Goal: Find specific page/section: Find specific page/section

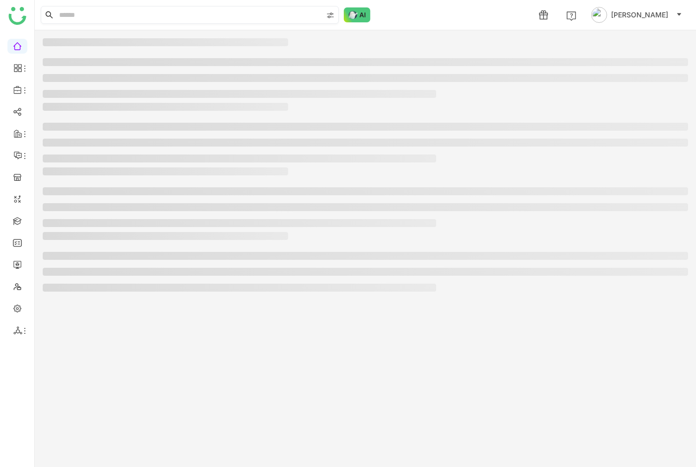
click at [215, 12] on input at bounding box center [189, 14] width 265 height 17
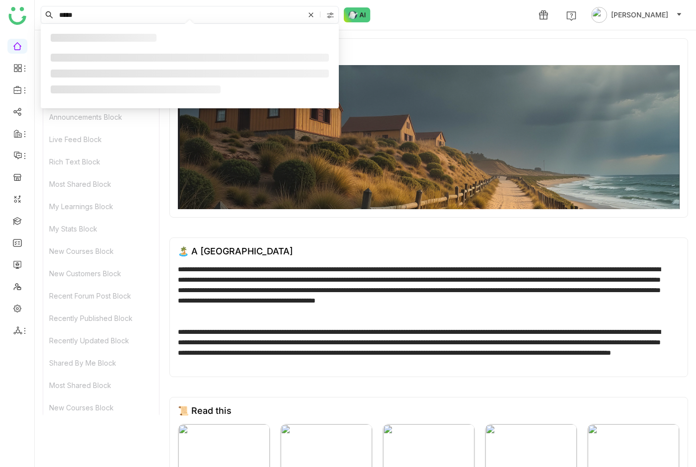
type input "******"
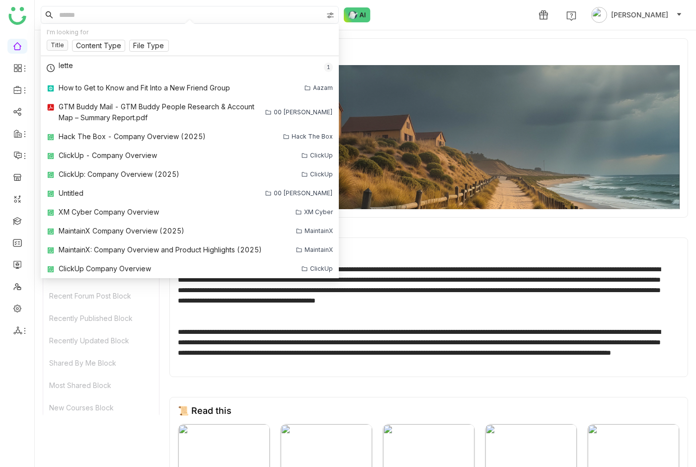
click at [469, 282] on div "**********" at bounding box center [425, 290] width 494 height 52
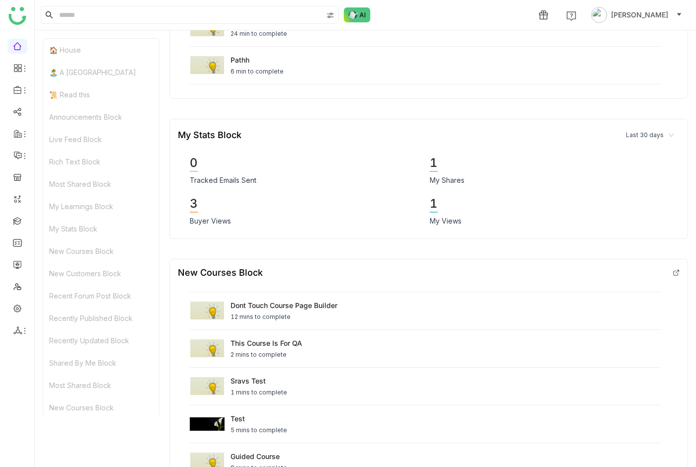
scroll to position [1917, 0]
click at [191, 212] on div "3" at bounding box center [194, 203] width 8 height 17
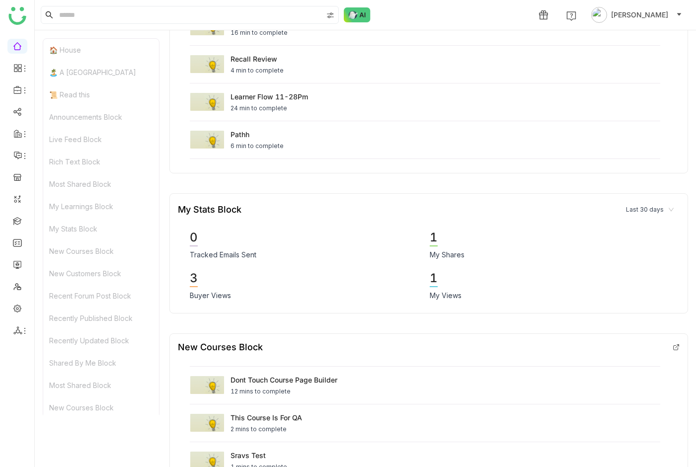
scroll to position [1726, 0]
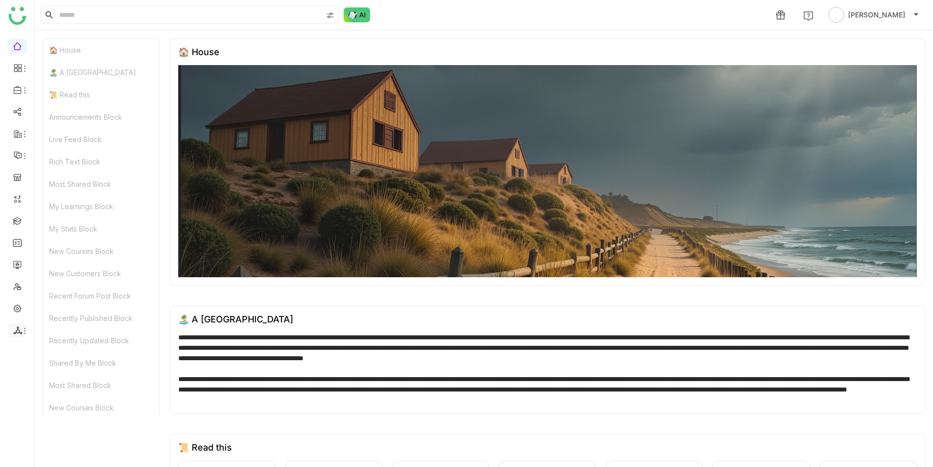
click at [18, 334] on icon at bounding box center [17, 330] width 9 height 9
click at [57, 350] on link "List" at bounding box center [71, 353] width 69 height 7
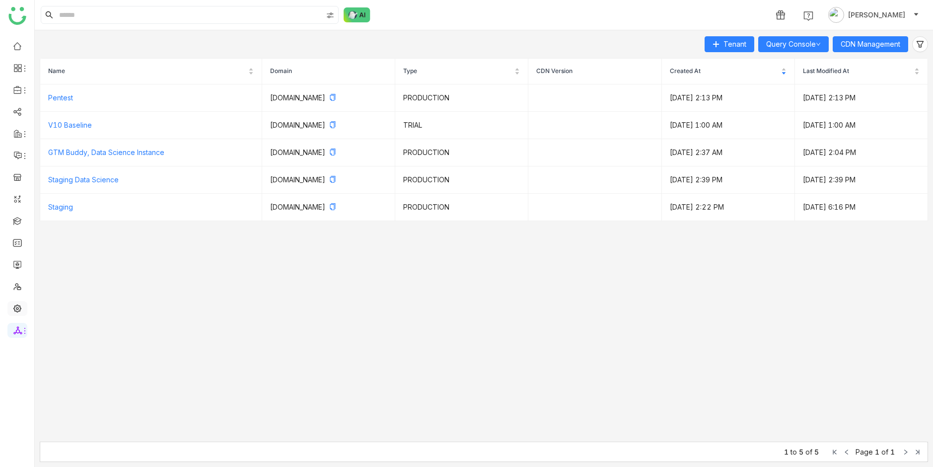
click at [22, 312] on link at bounding box center [17, 307] width 9 height 8
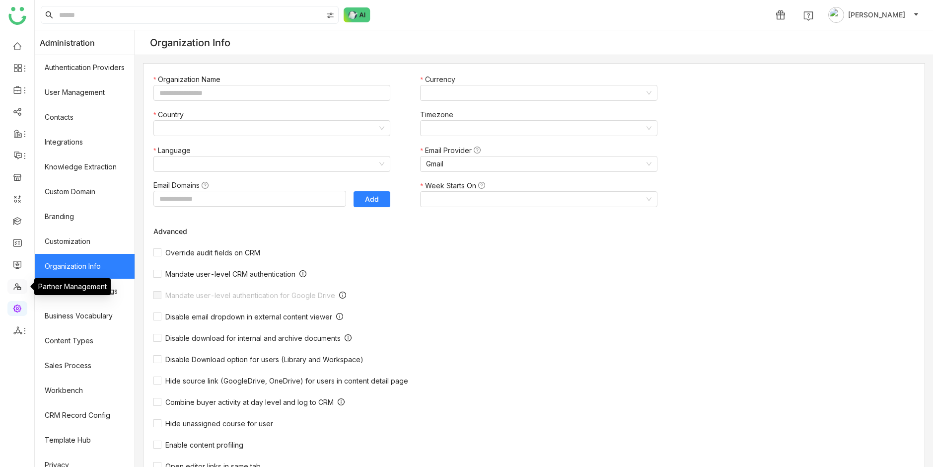
type input "*******"
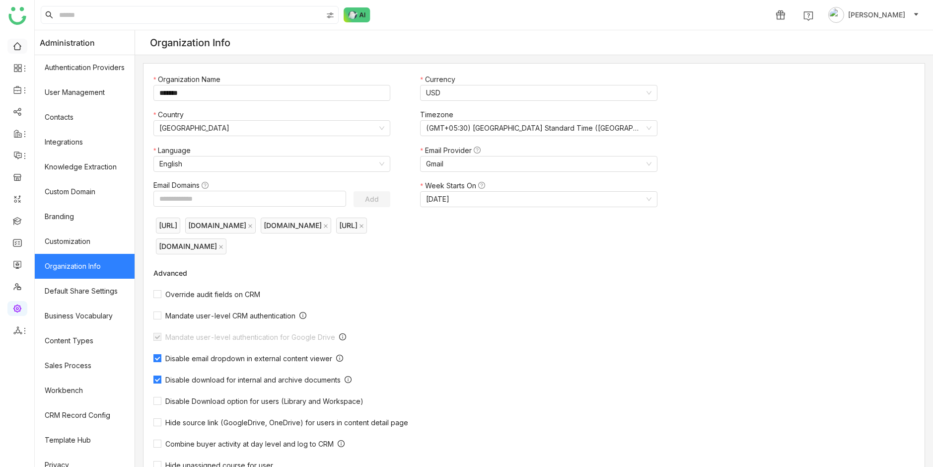
click at [22, 41] on link at bounding box center [17, 45] width 9 height 8
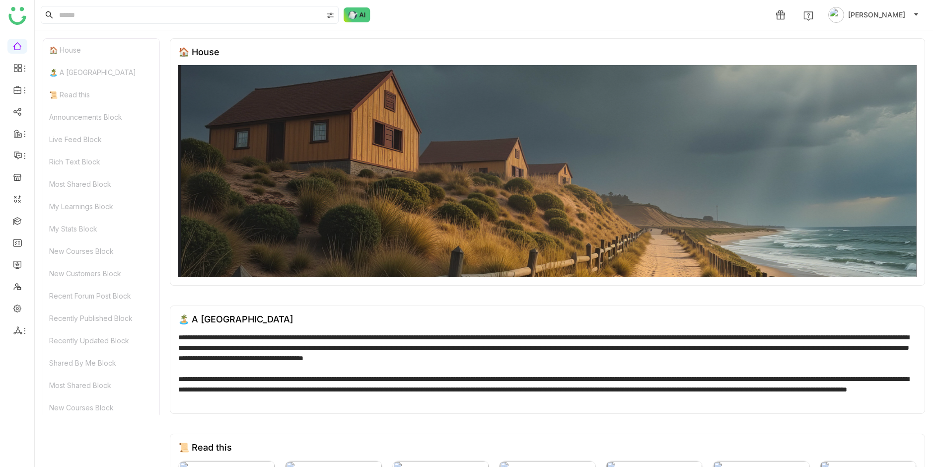
click at [104, 54] on div "🏠 House" at bounding box center [101, 50] width 116 height 22
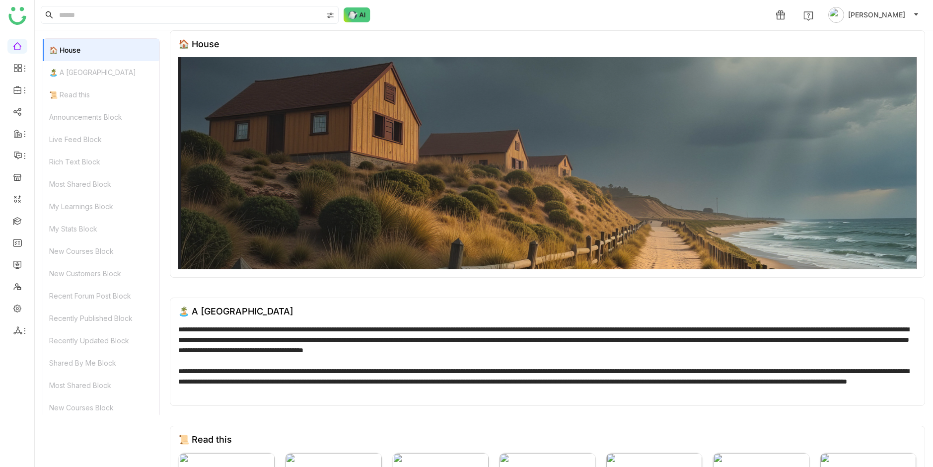
click at [97, 75] on div "🏝️ A [GEOGRAPHIC_DATA]" at bounding box center [101, 72] width 116 height 22
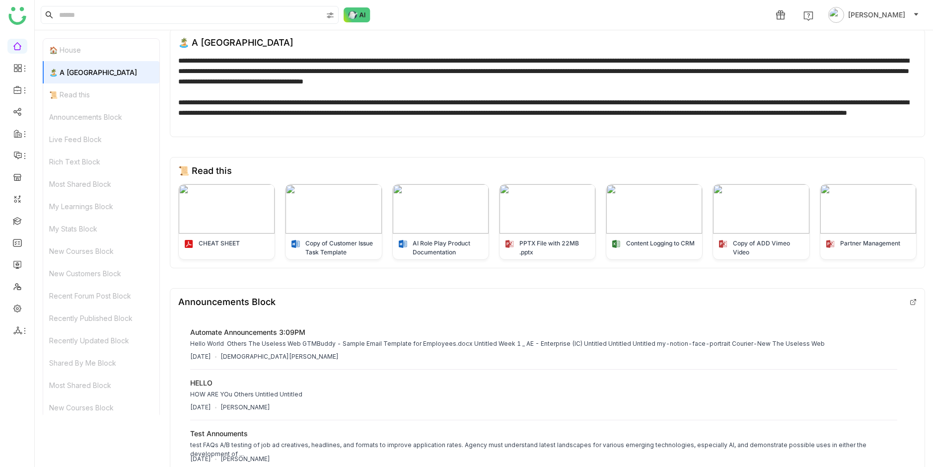
click at [95, 93] on div "📜 Read this" at bounding box center [101, 94] width 116 height 22
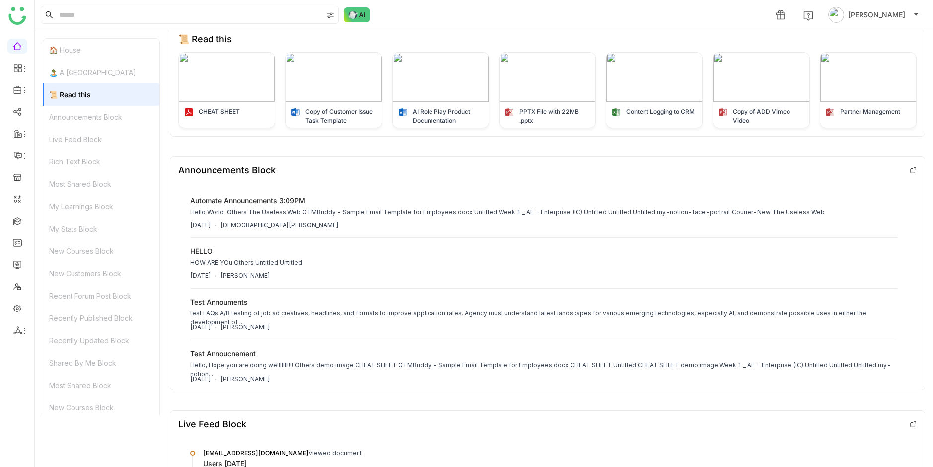
click at [96, 120] on div "Announcements Block" at bounding box center [101, 117] width 116 height 22
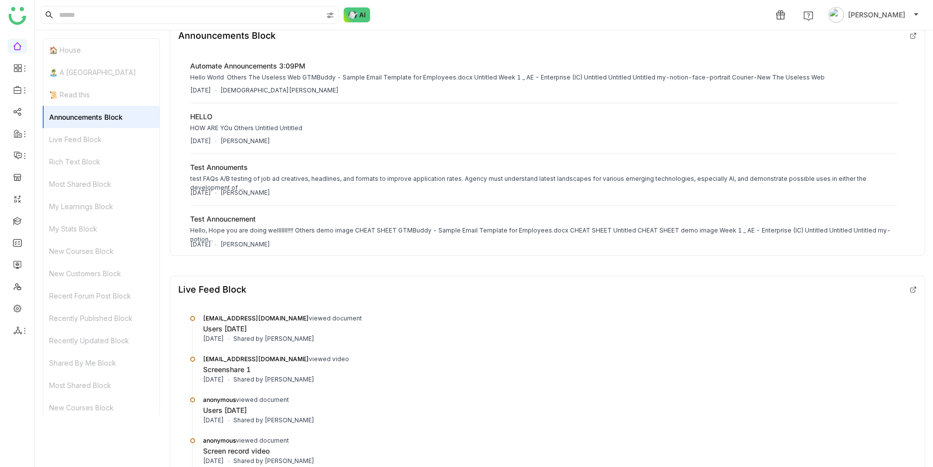
click at [99, 163] on div "Rich Text Block" at bounding box center [101, 162] width 116 height 22
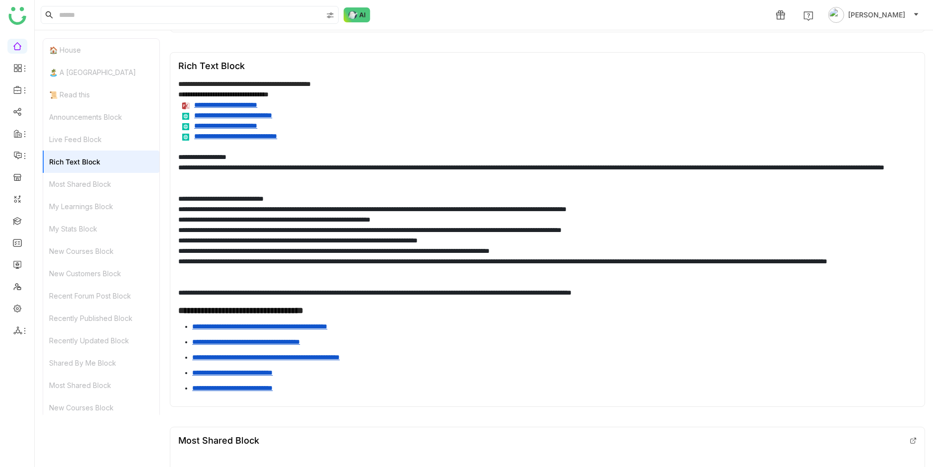
click at [99, 181] on div "Most Shared Block" at bounding box center [101, 184] width 116 height 22
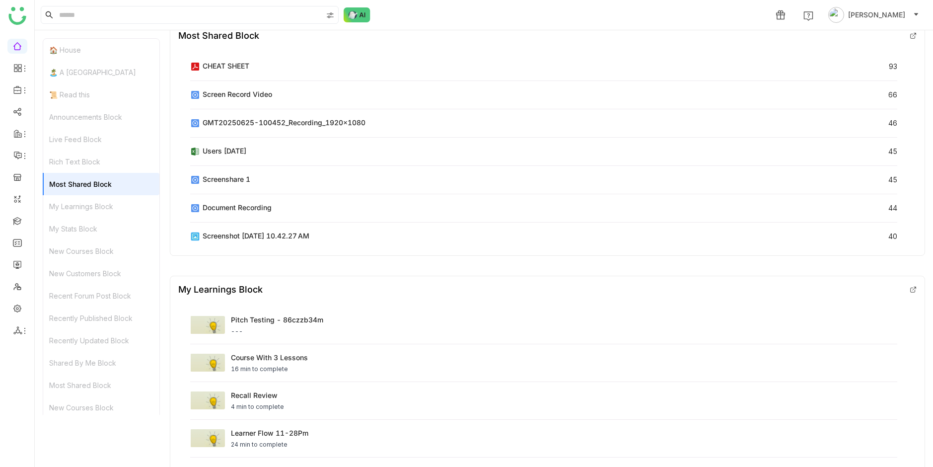
click at [86, 298] on div "Recent Forum Post Block" at bounding box center [101, 296] width 116 height 22
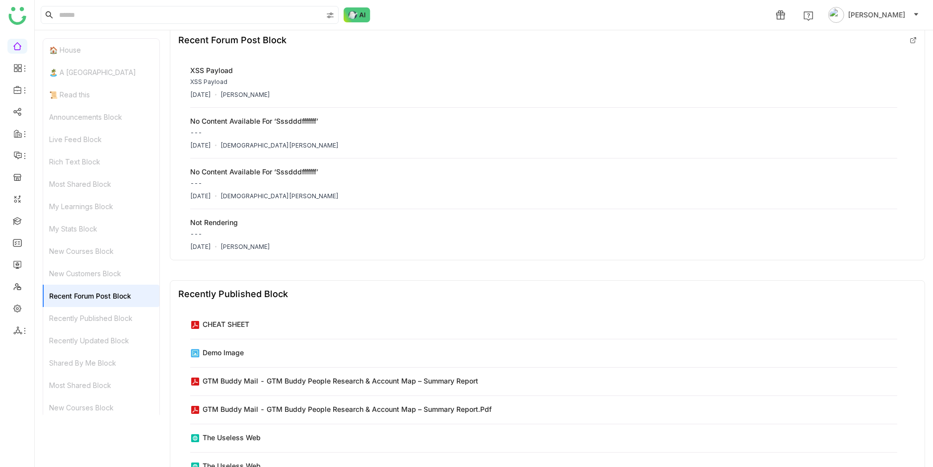
scroll to position [2459, 0]
